Goal: Information Seeking & Learning: Learn about a topic

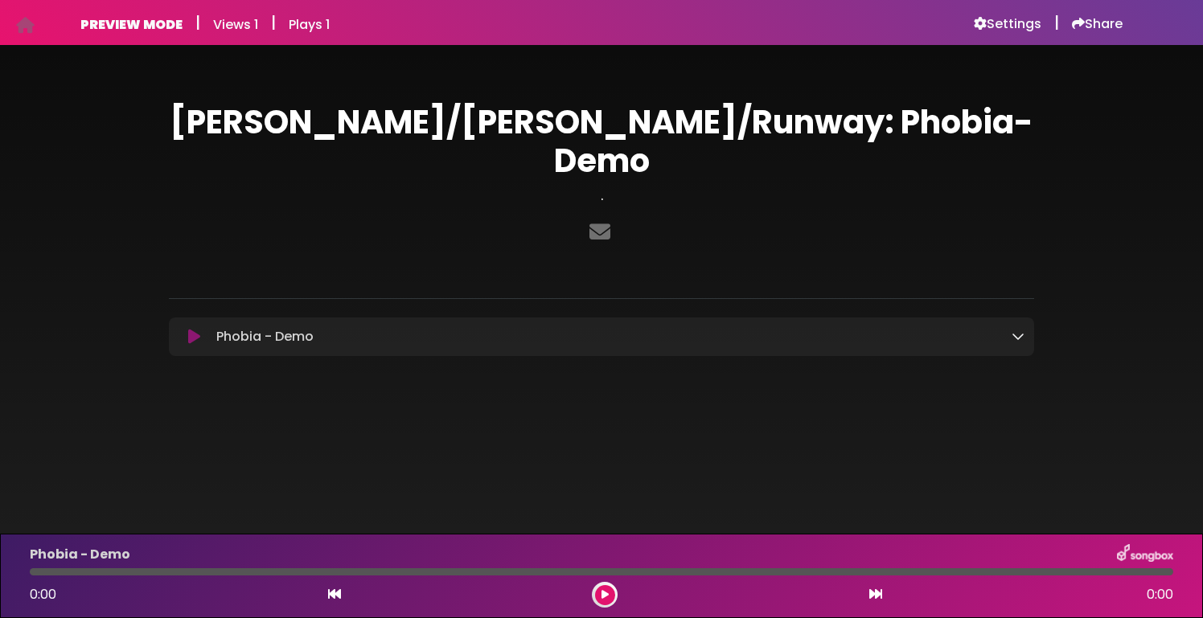
click at [1026, 327] on div "Phobia - Demo Loading Track..." at bounding box center [601, 336] width 865 height 19
click at [1012, 330] on icon at bounding box center [1018, 336] width 13 height 13
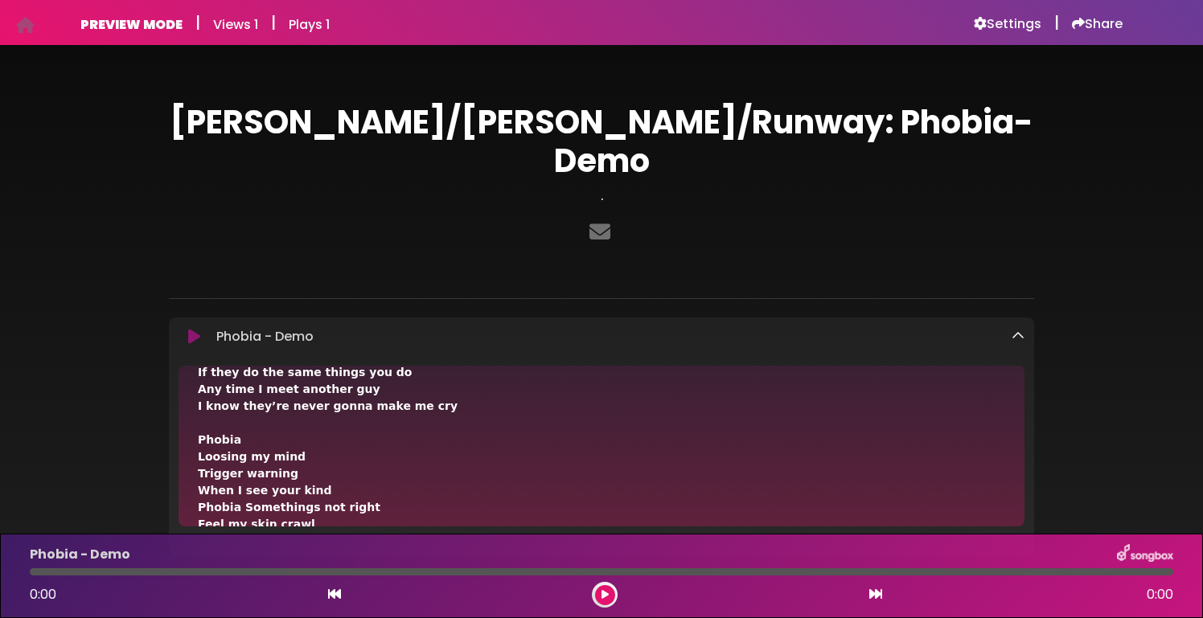
scroll to position [1077, 0]
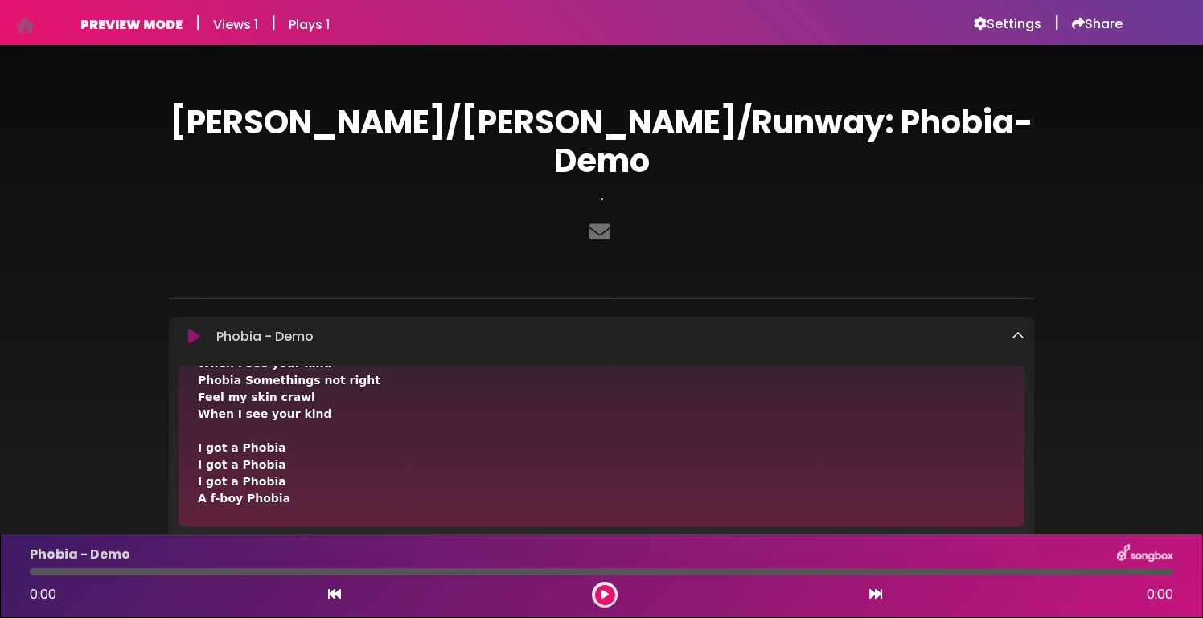
click at [1021, 330] on icon at bounding box center [1018, 336] width 13 height 13
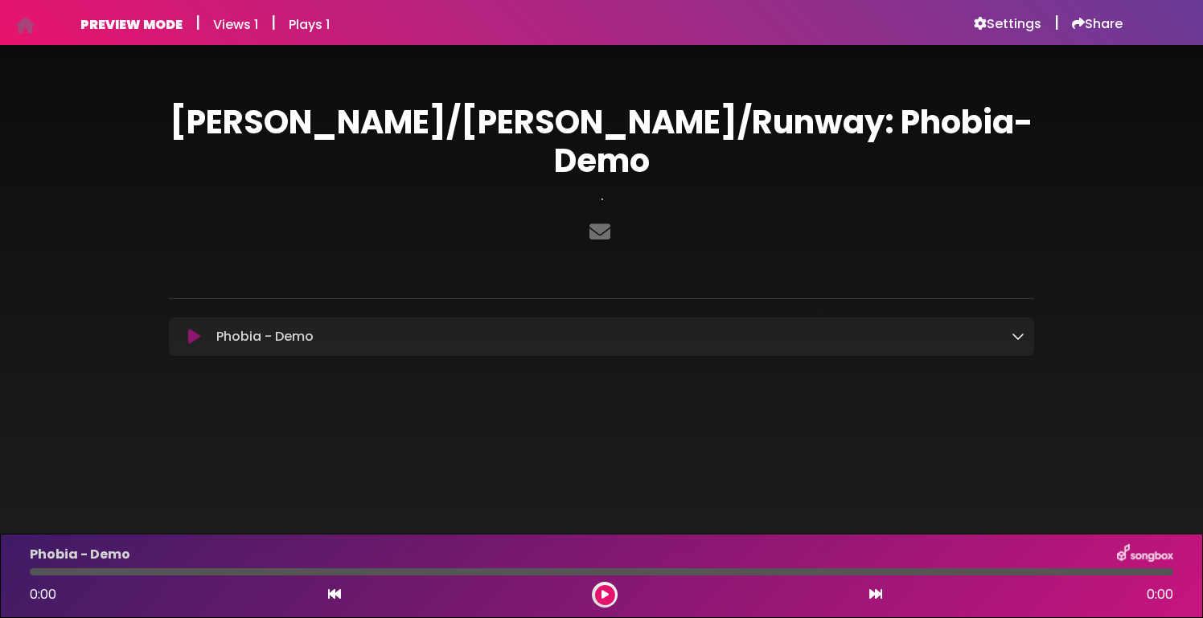
click at [1014, 330] on icon at bounding box center [1018, 336] width 13 height 13
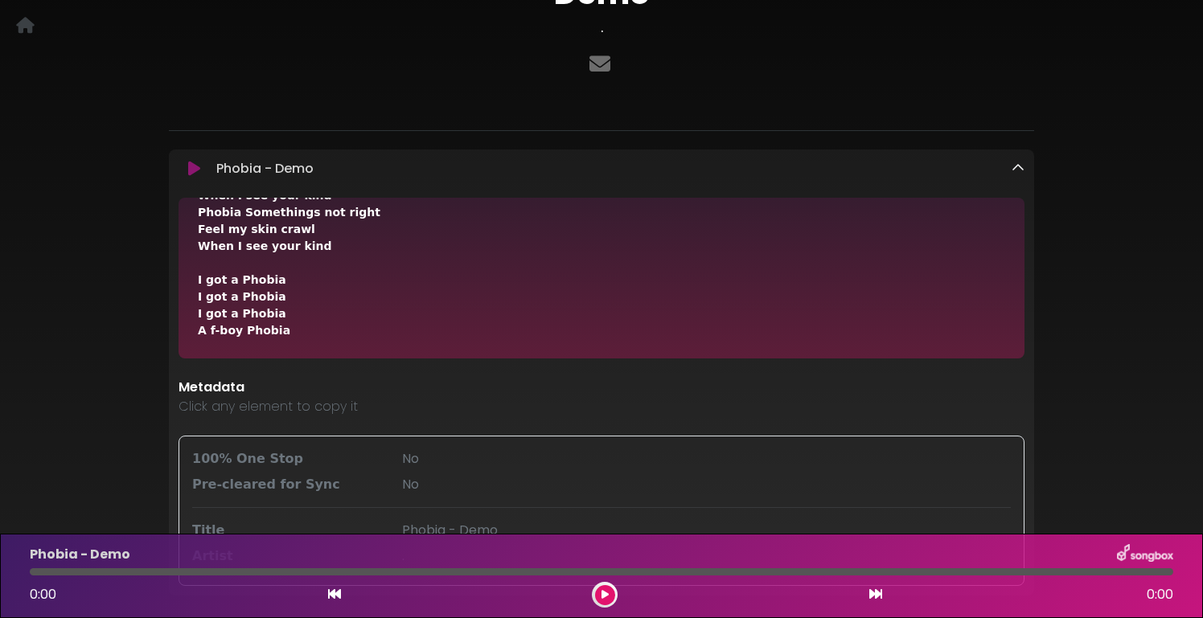
scroll to position [295, 0]
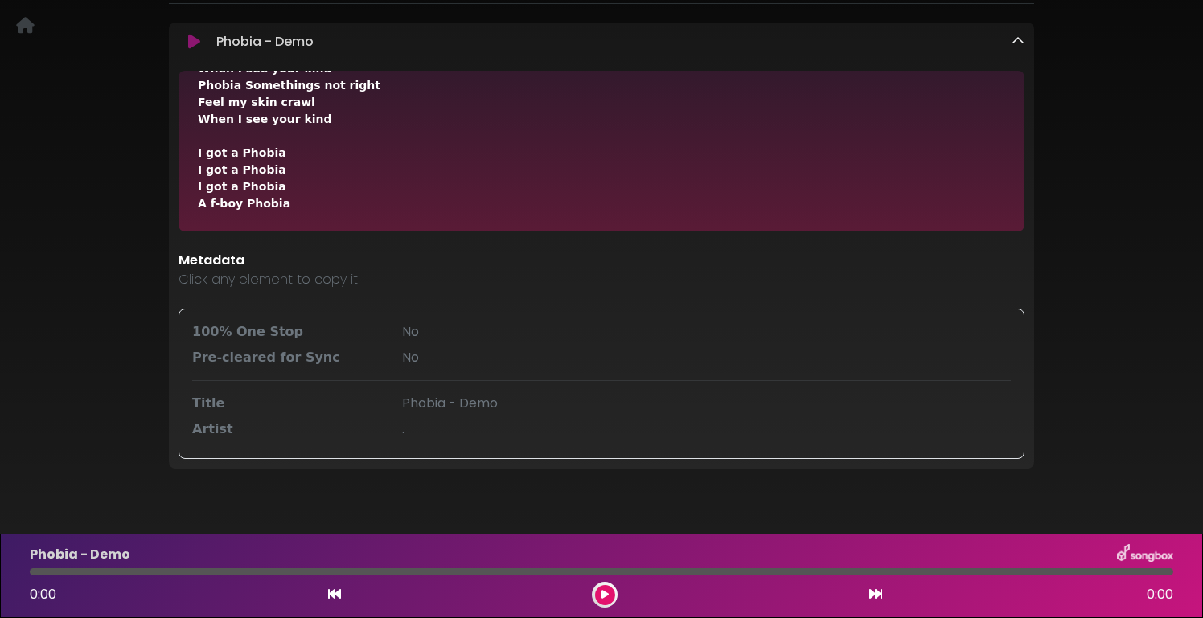
click at [329, 270] on p "Click any element to copy it" at bounding box center [602, 279] width 846 height 19
click at [487, 323] on div "No" at bounding box center [706, 332] width 629 height 19
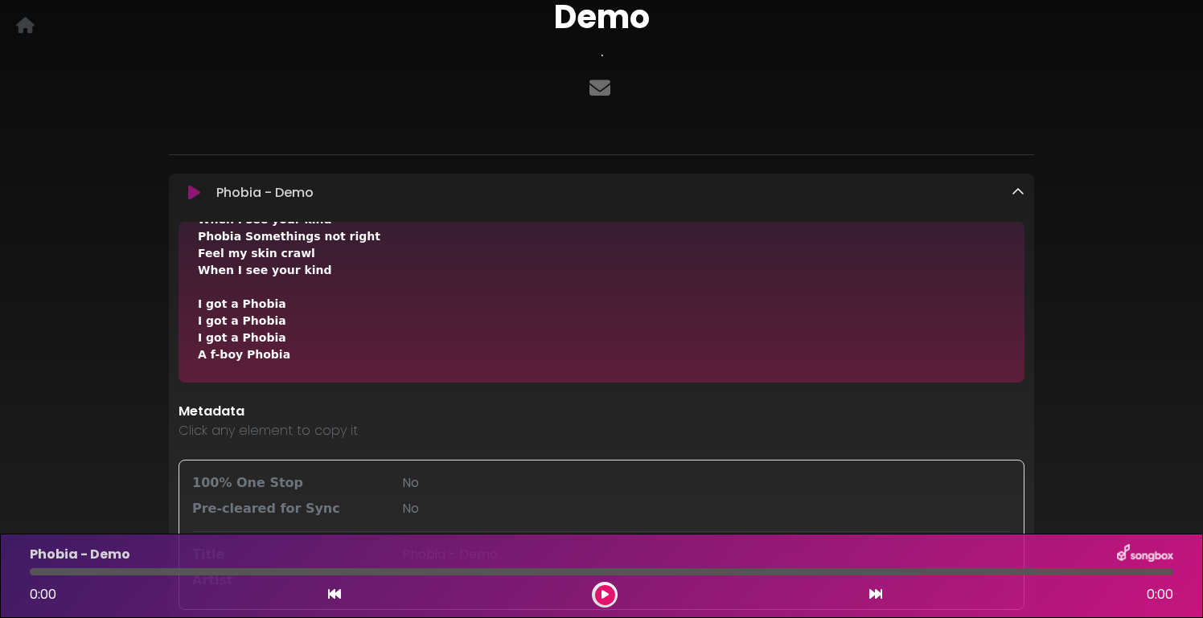
scroll to position [0, 0]
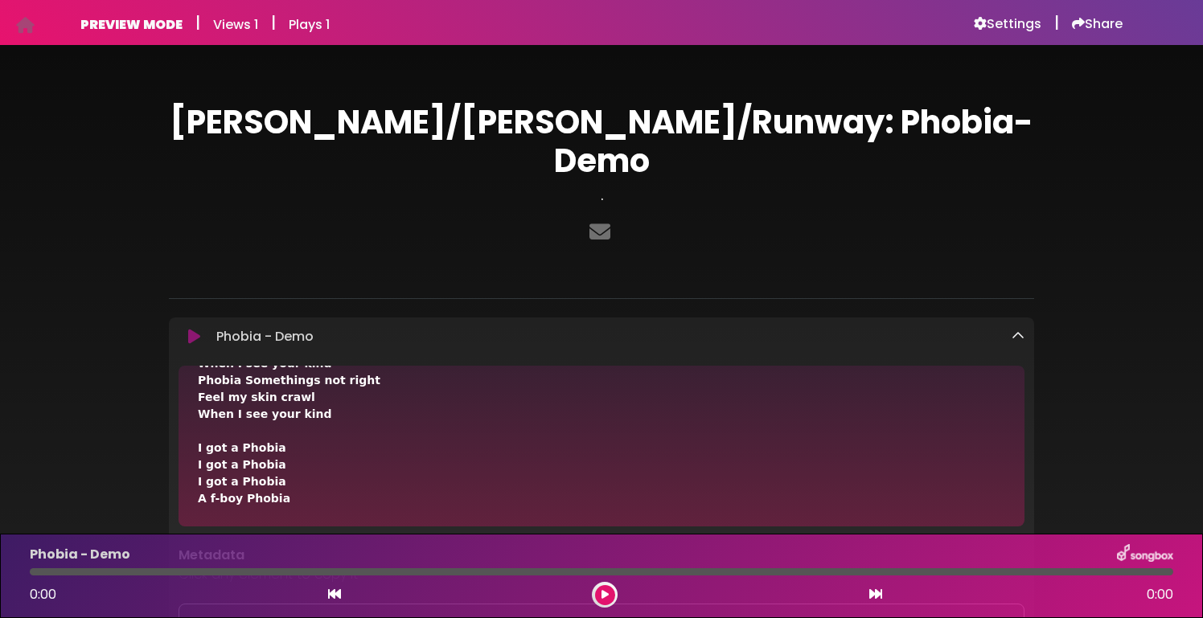
click at [1017, 330] on icon at bounding box center [1018, 336] width 13 height 13
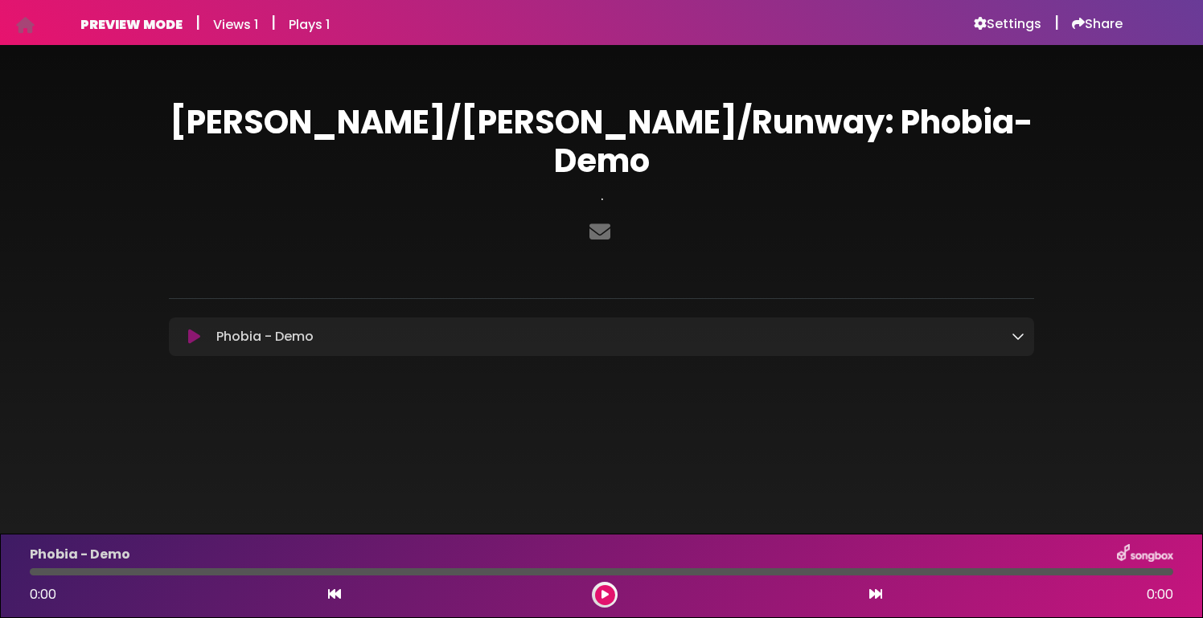
click at [1012, 330] on icon at bounding box center [1018, 336] width 13 height 13
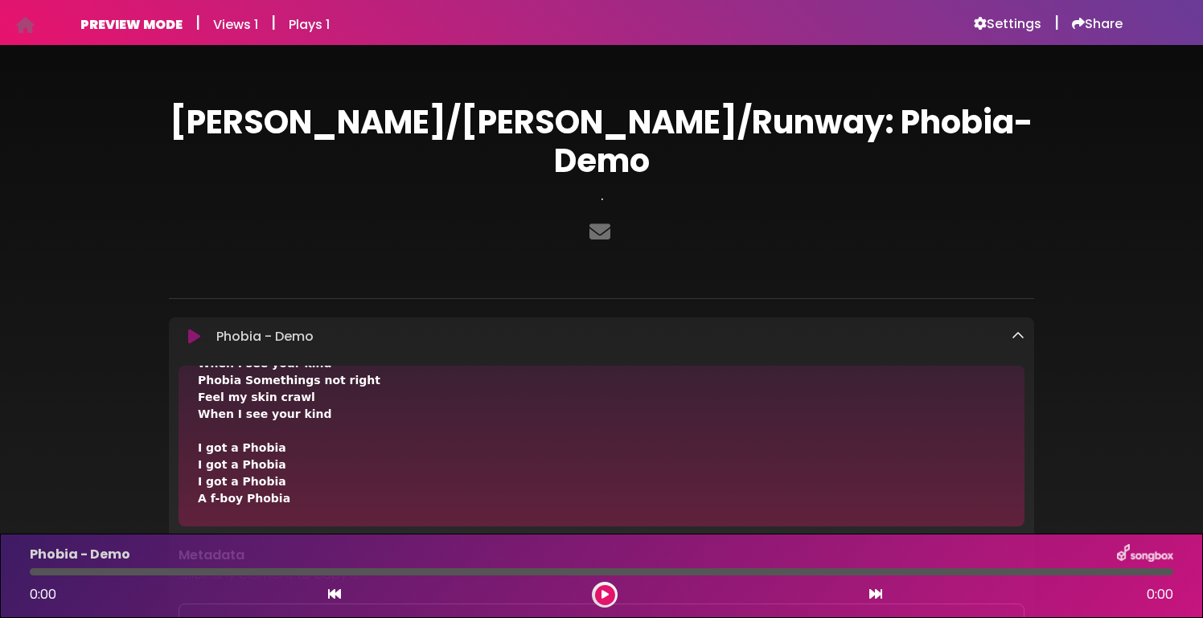
scroll to position [295, 0]
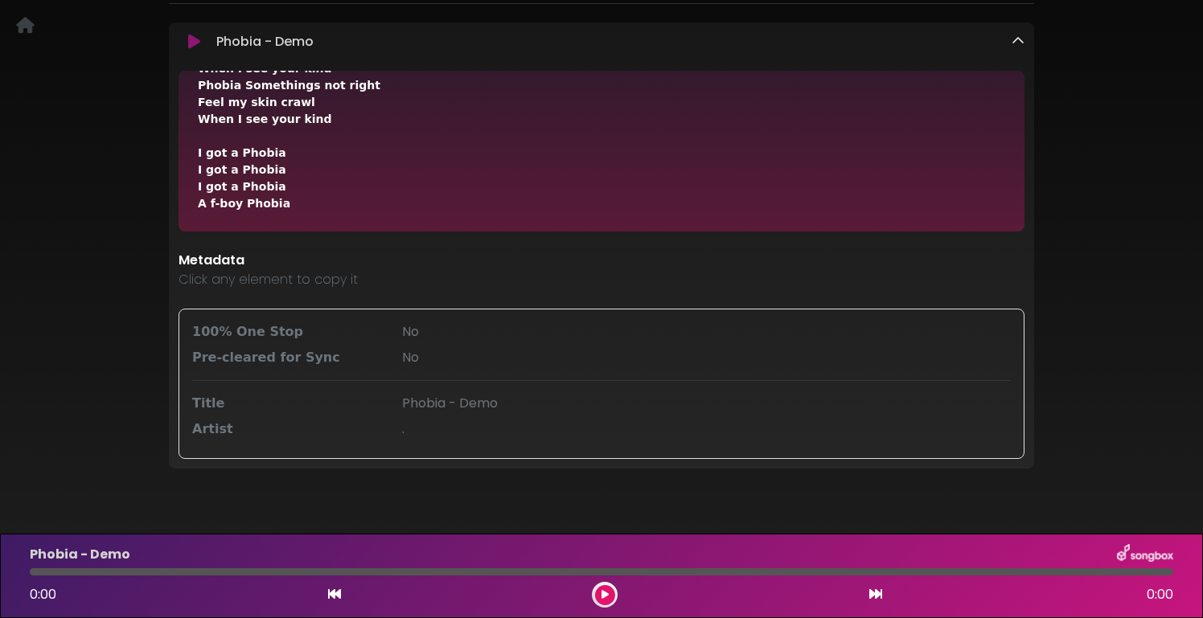
click at [331, 323] on div "100% One Stop" at bounding box center [288, 332] width 210 height 19
click at [279, 420] on div "Artist" at bounding box center [288, 429] width 210 height 19
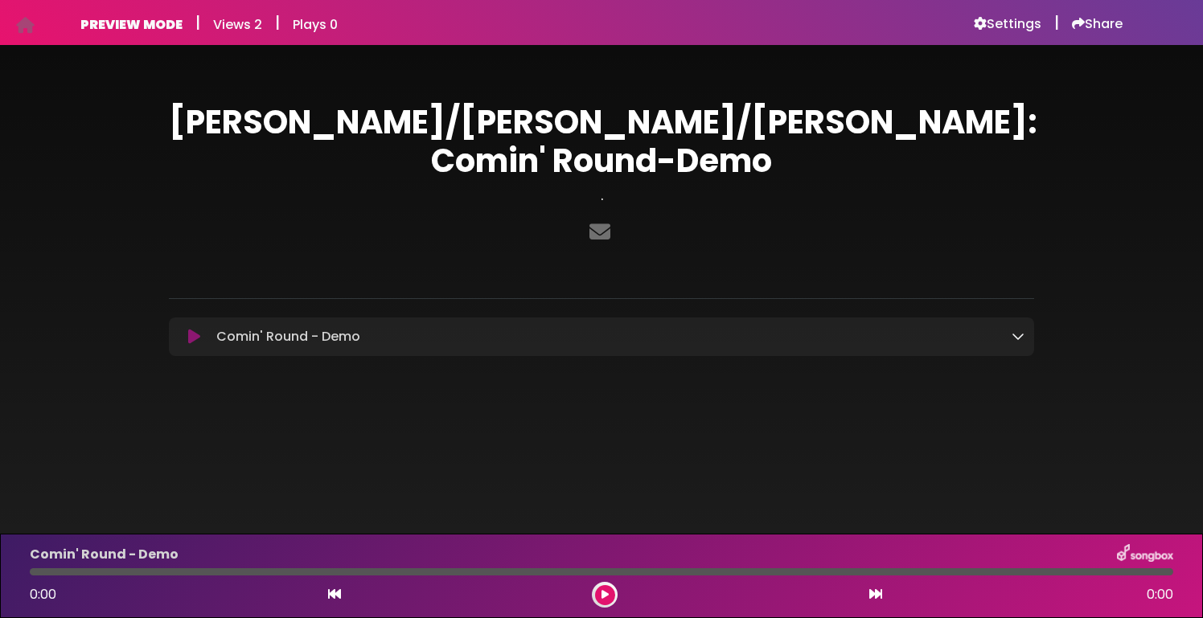
click at [1023, 330] on icon at bounding box center [1018, 336] width 13 height 13
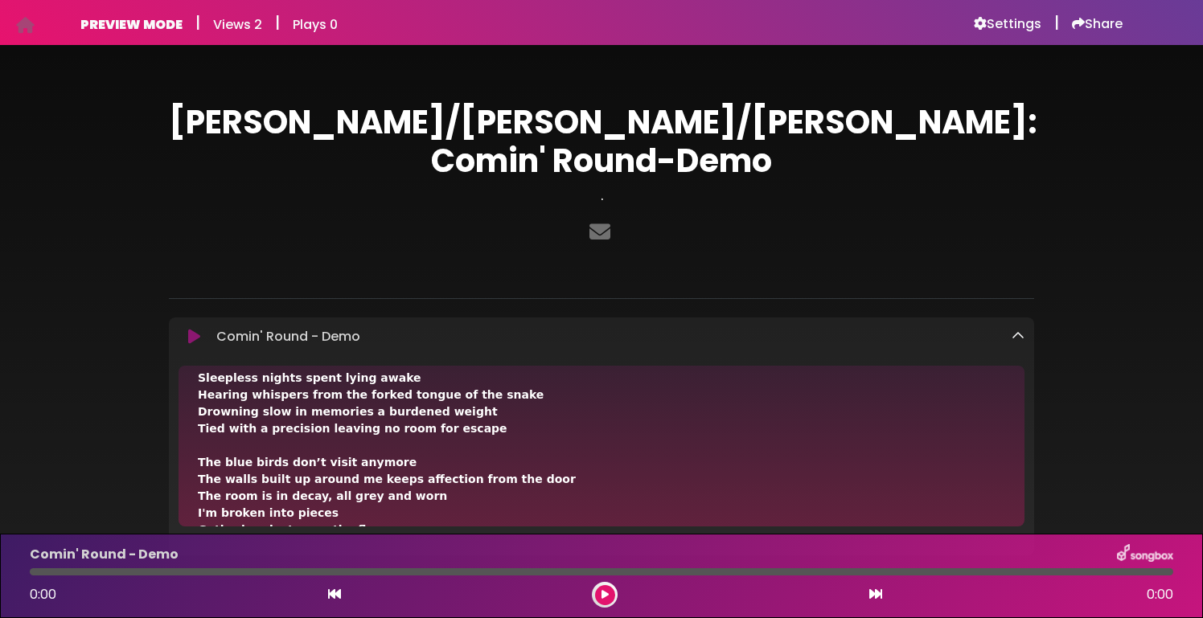
scroll to position [536, 0]
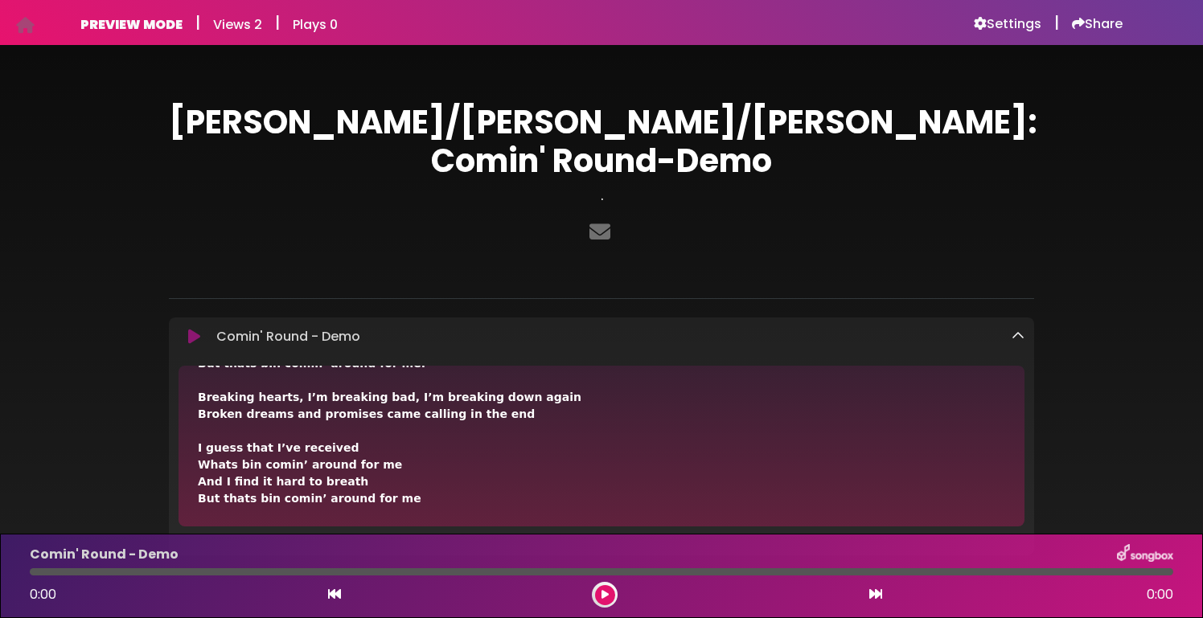
click at [1016, 330] on icon at bounding box center [1018, 336] width 13 height 13
